Goal: Task Accomplishment & Management: Complete application form

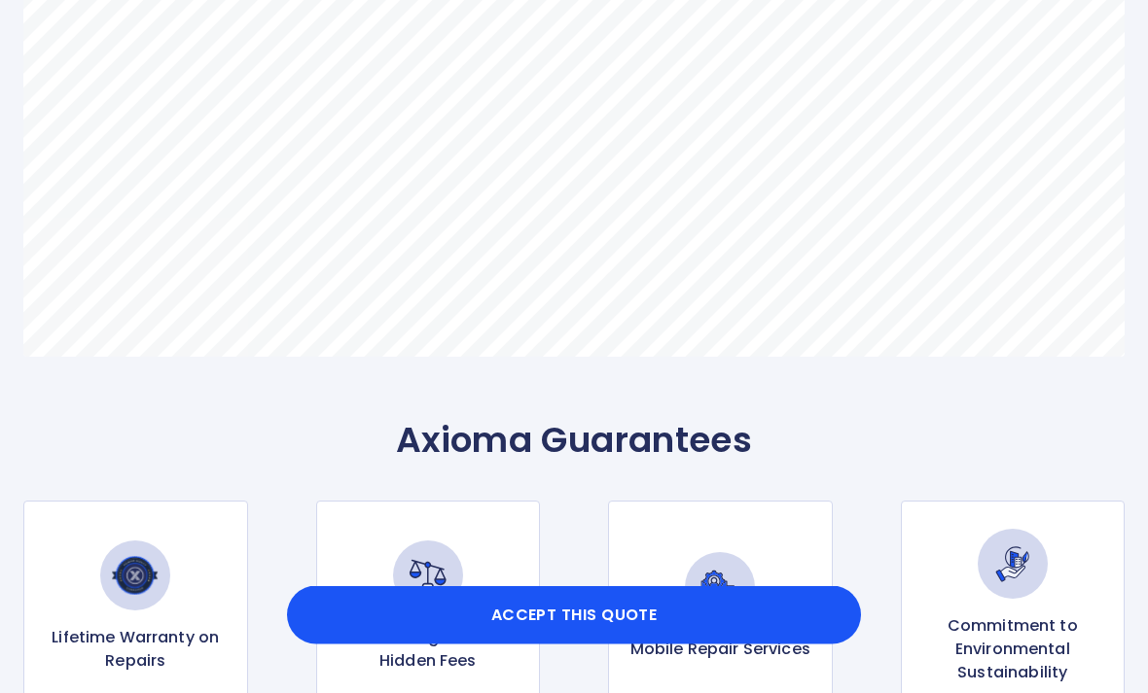
scroll to position [1327, 0]
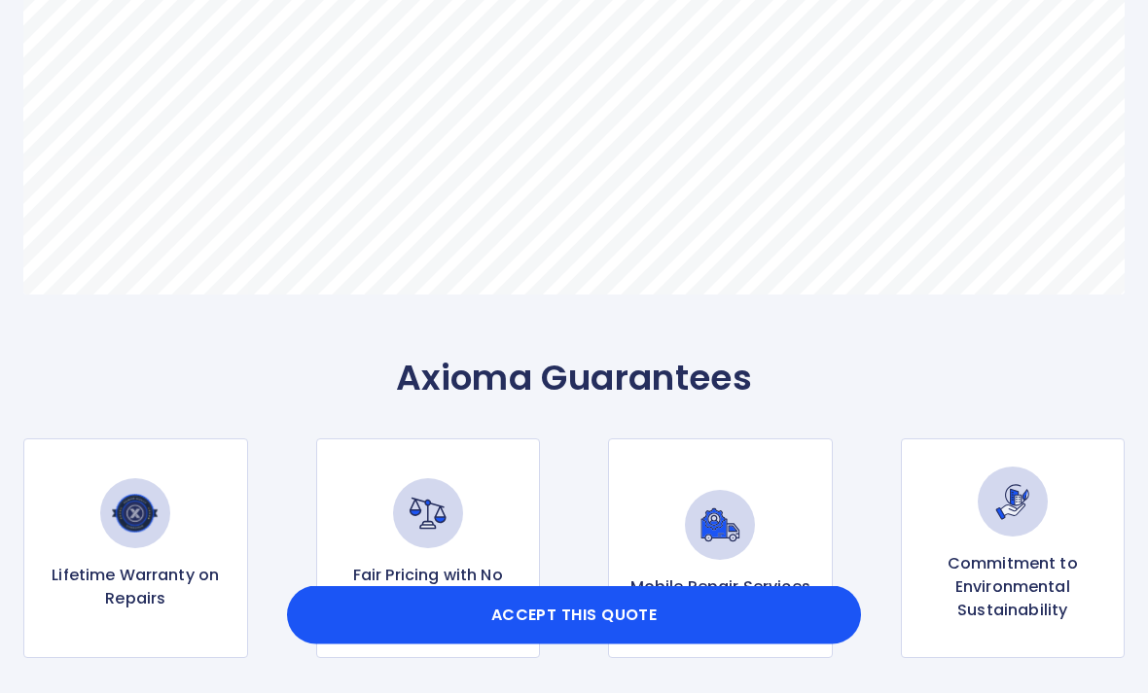
click at [593, 645] on button "Accept this Quote" at bounding box center [574, 615] width 574 height 58
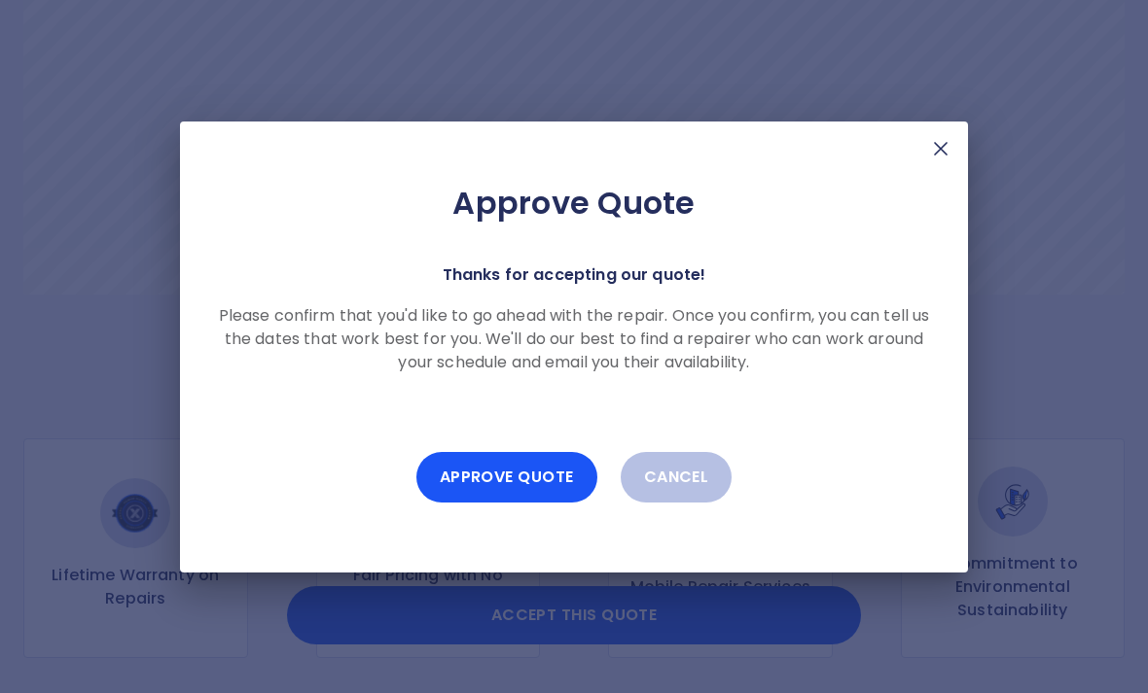
click at [519, 503] on button "Approve Quote" at bounding box center [506, 477] width 181 height 51
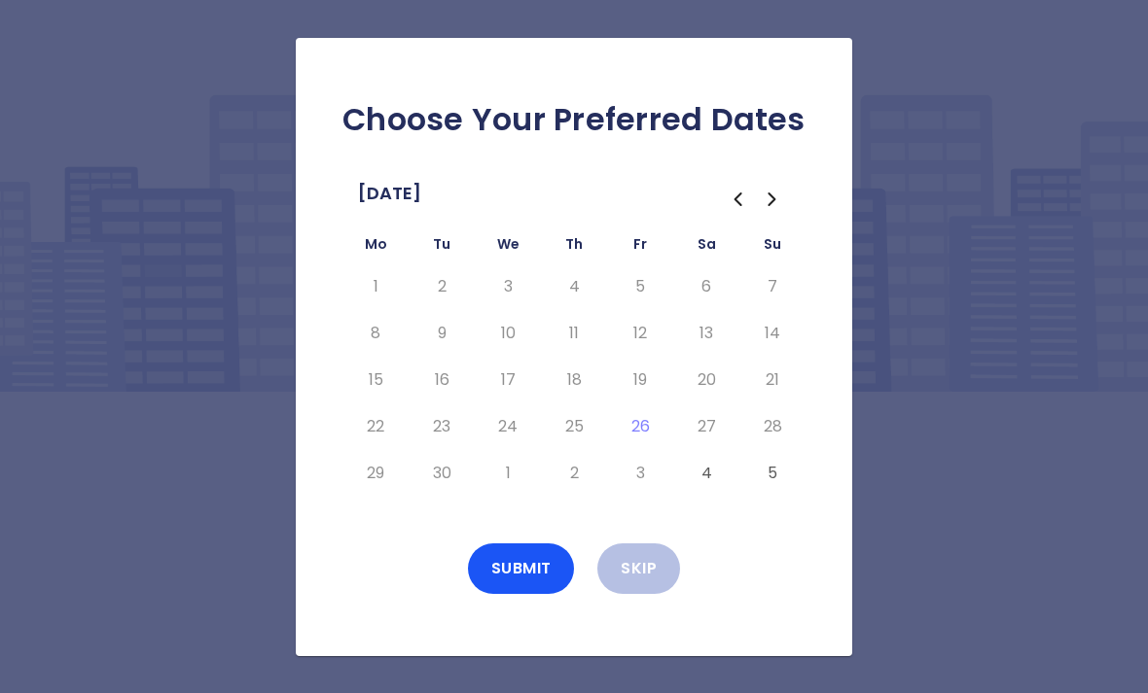
click at [786, 217] on button "Go to the Next Month" at bounding box center [772, 199] width 35 height 35
click at [736, 205] on icon "Go to the Previous Month" at bounding box center [738, 200] width 6 height 12
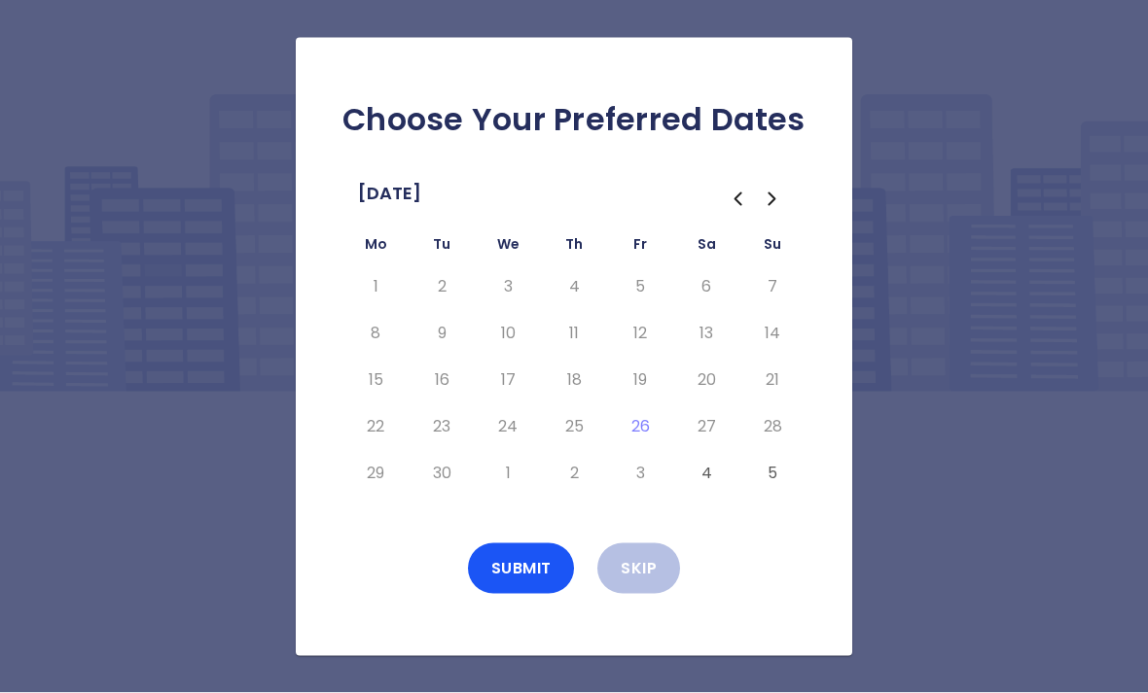
scroll to position [62, 0]
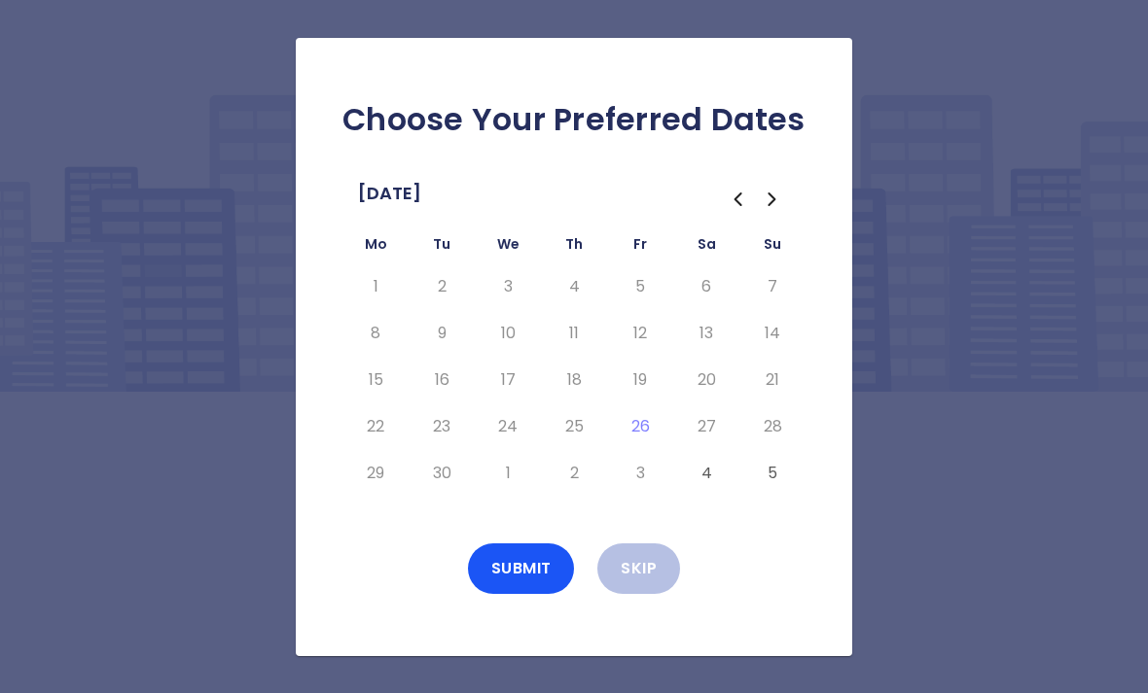
click at [783, 188] on icon "Go to the Next Month" at bounding box center [772, 199] width 23 height 23
click at [382, 318] on button "6" at bounding box center [375, 333] width 35 height 31
click at [706, 271] on button "4" at bounding box center [706, 286] width 35 height 31
click at [710, 271] on button "4" at bounding box center [706, 286] width 35 height 31
click at [449, 318] on button "7" at bounding box center [441, 333] width 35 height 31
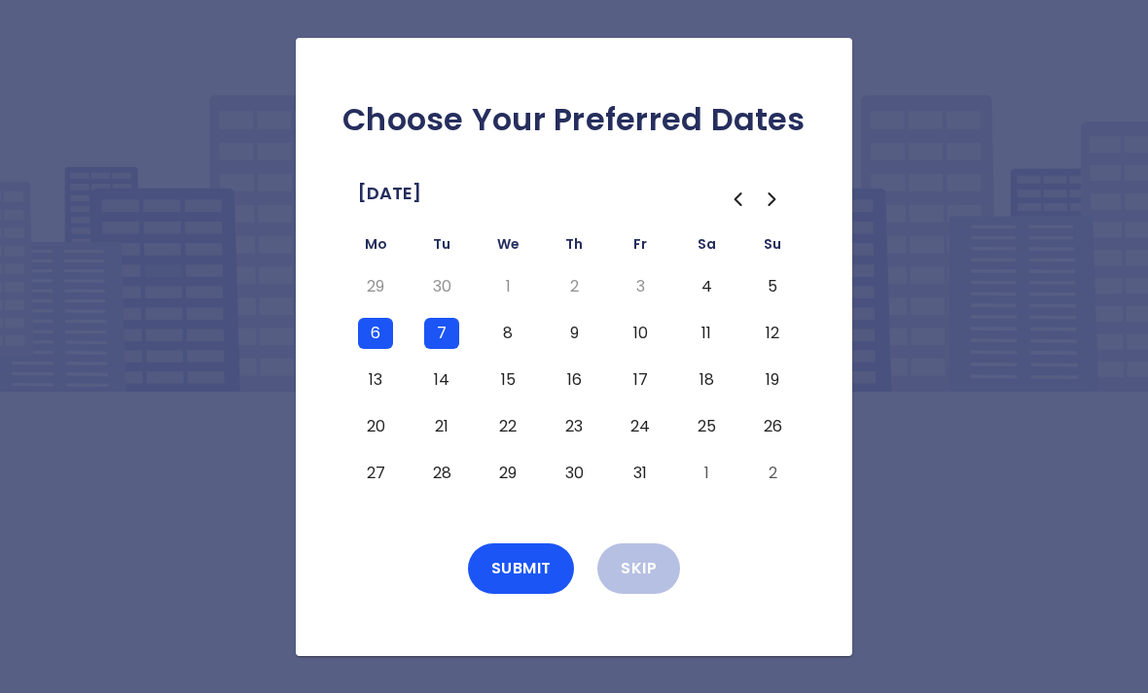
click at [519, 318] on button "8" at bounding box center [507, 333] width 35 height 31
click at [577, 318] on button "9" at bounding box center [573, 333] width 35 height 31
click at [649, 318] on button "10" at bounding box center [639, 333] width 35 height 31
click at [718, 318] on button "11" at bounding box center [706, 333] width 35 height 31
click at [720, 318] on button "11" at bounding box center [706, 333] width 35 height 31
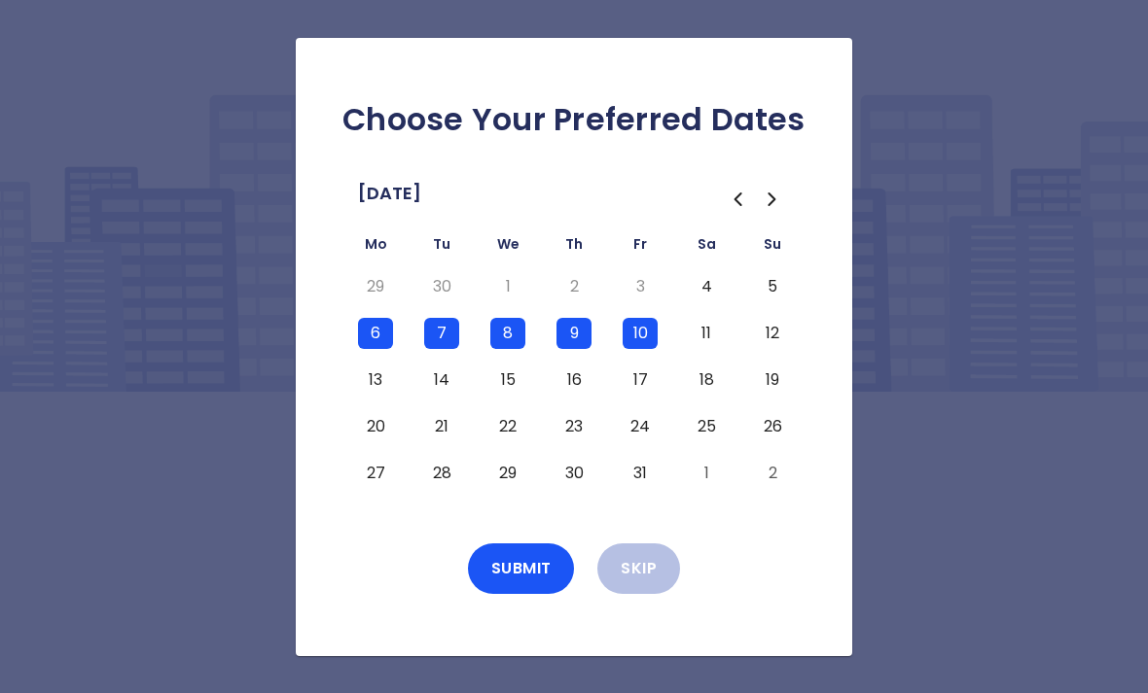
click at [532, 544] on button "Submit" at bounding box center [521, 569] width 107 height 51
